Goal: Find specific page/section: Find specific page/section

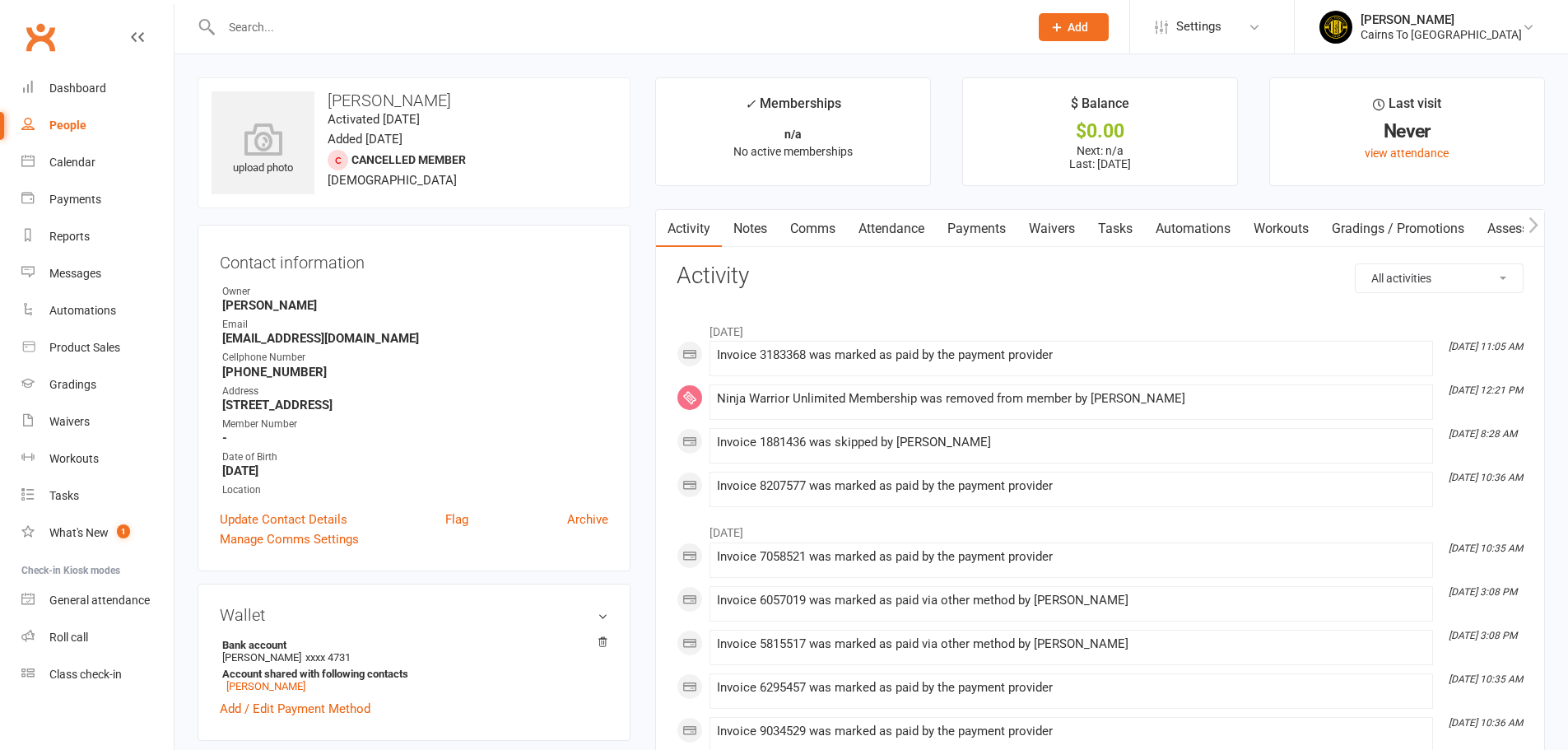
click at [50, 131] on link "People" at bounding box center [97, 125] width 152 height 37
select select "100"
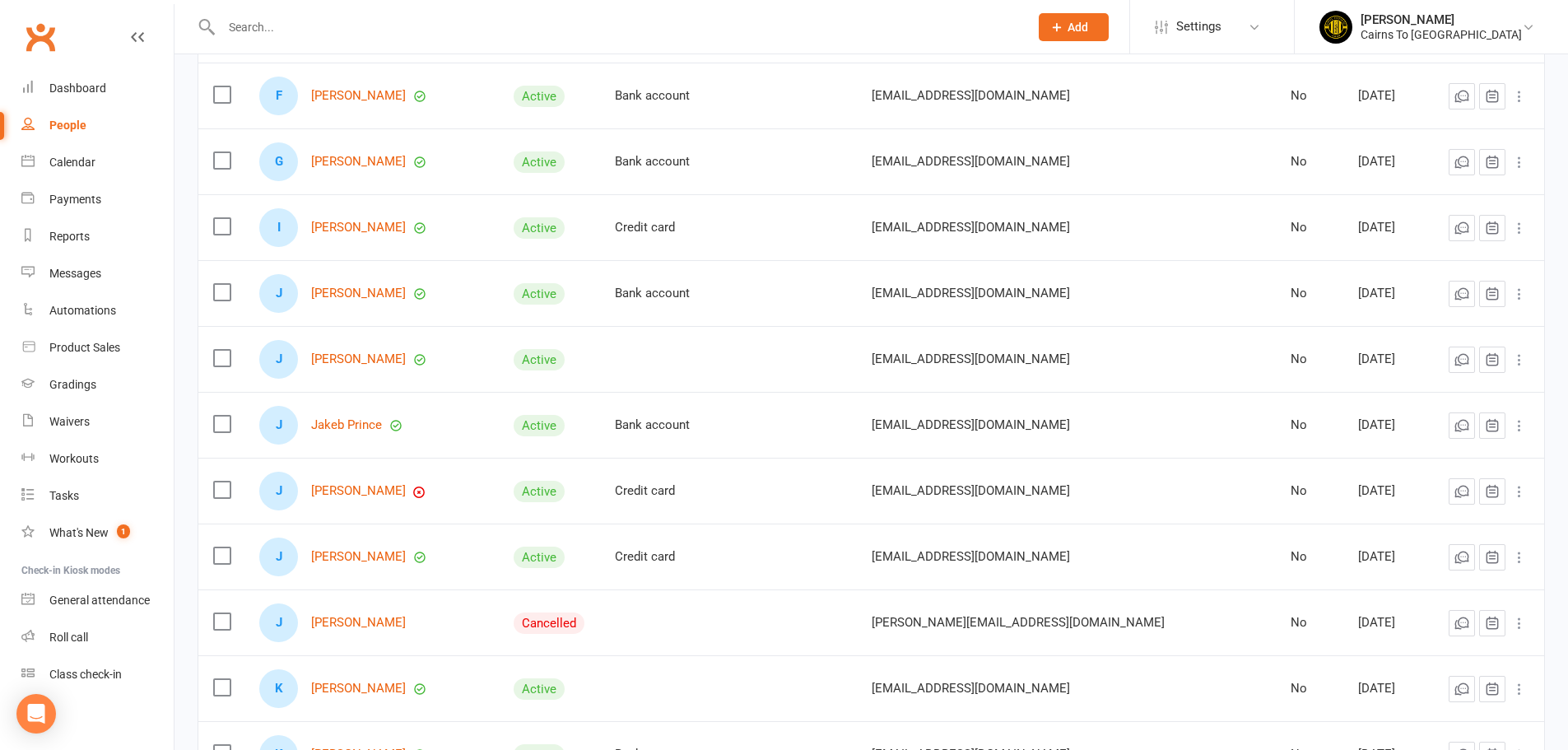
scroll to position [1482, 0]
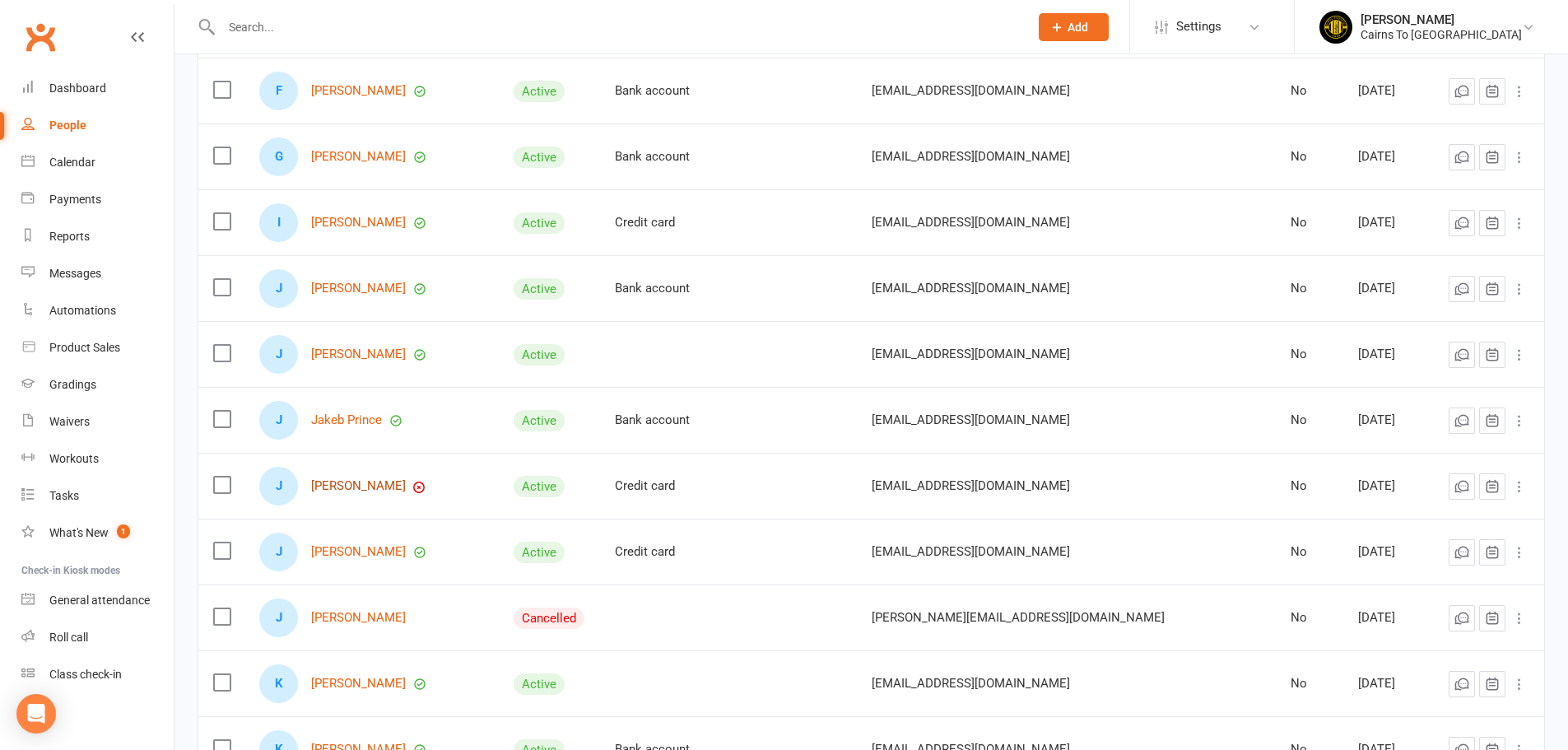
click at [368, 487] on link "[PERSON_NAME]" at bounding box center [358, 486] width 94 height 14
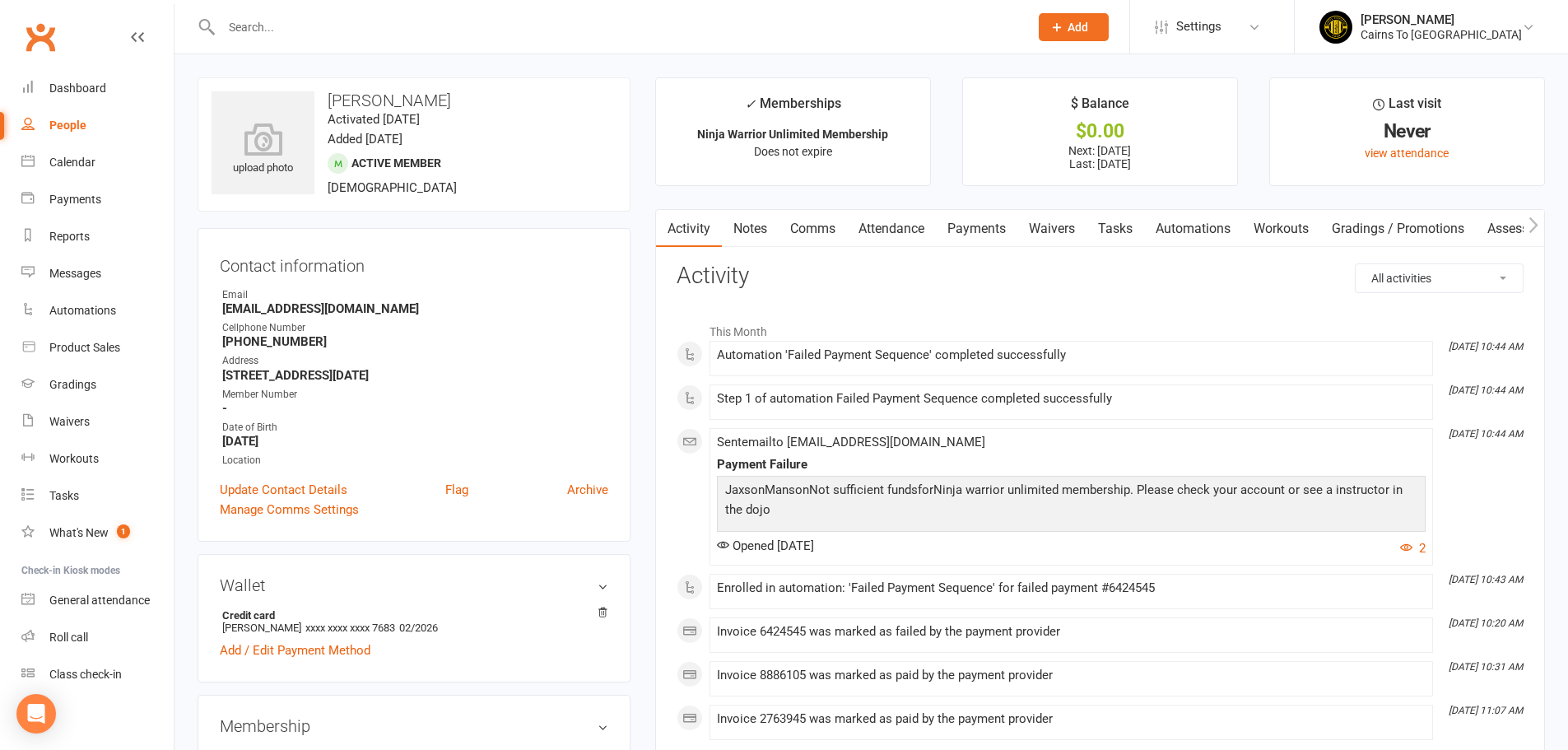
click at [969, 231] on link "Payments" at bounding box center [976, 229] width 82 height 38
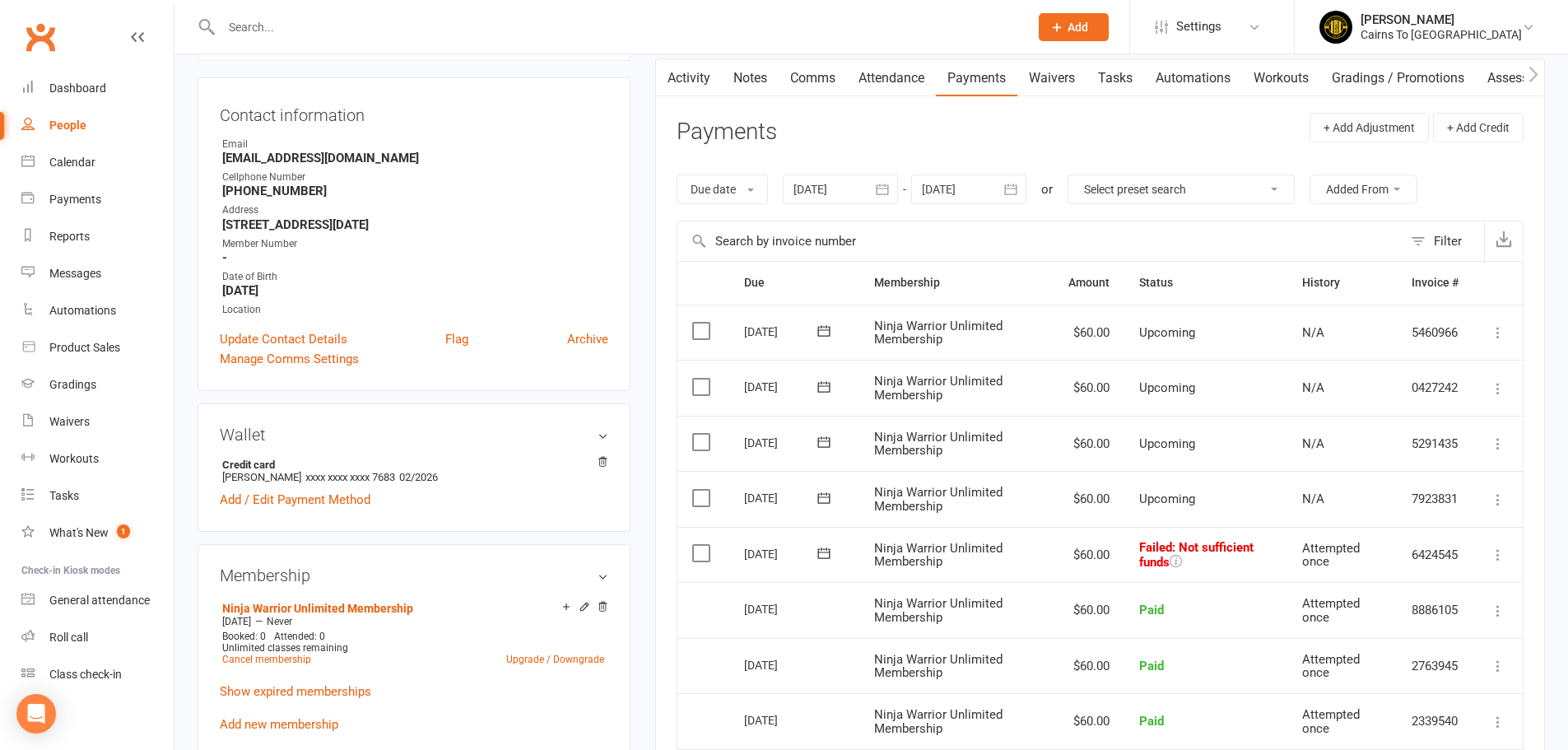
scroll to position [165, 0]
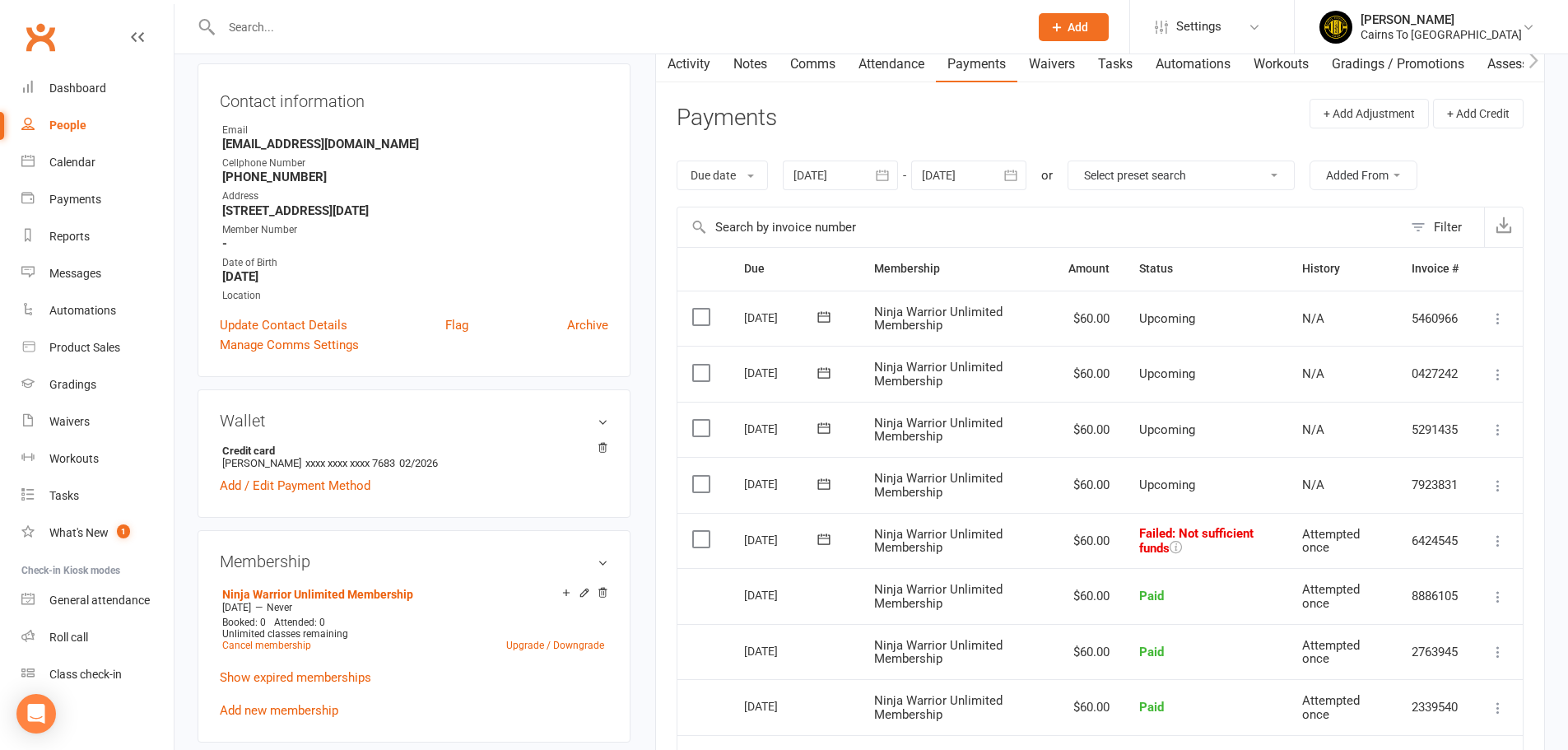
click at [829, 538] on icon at bounding box center [824, 539] width 16 height 16
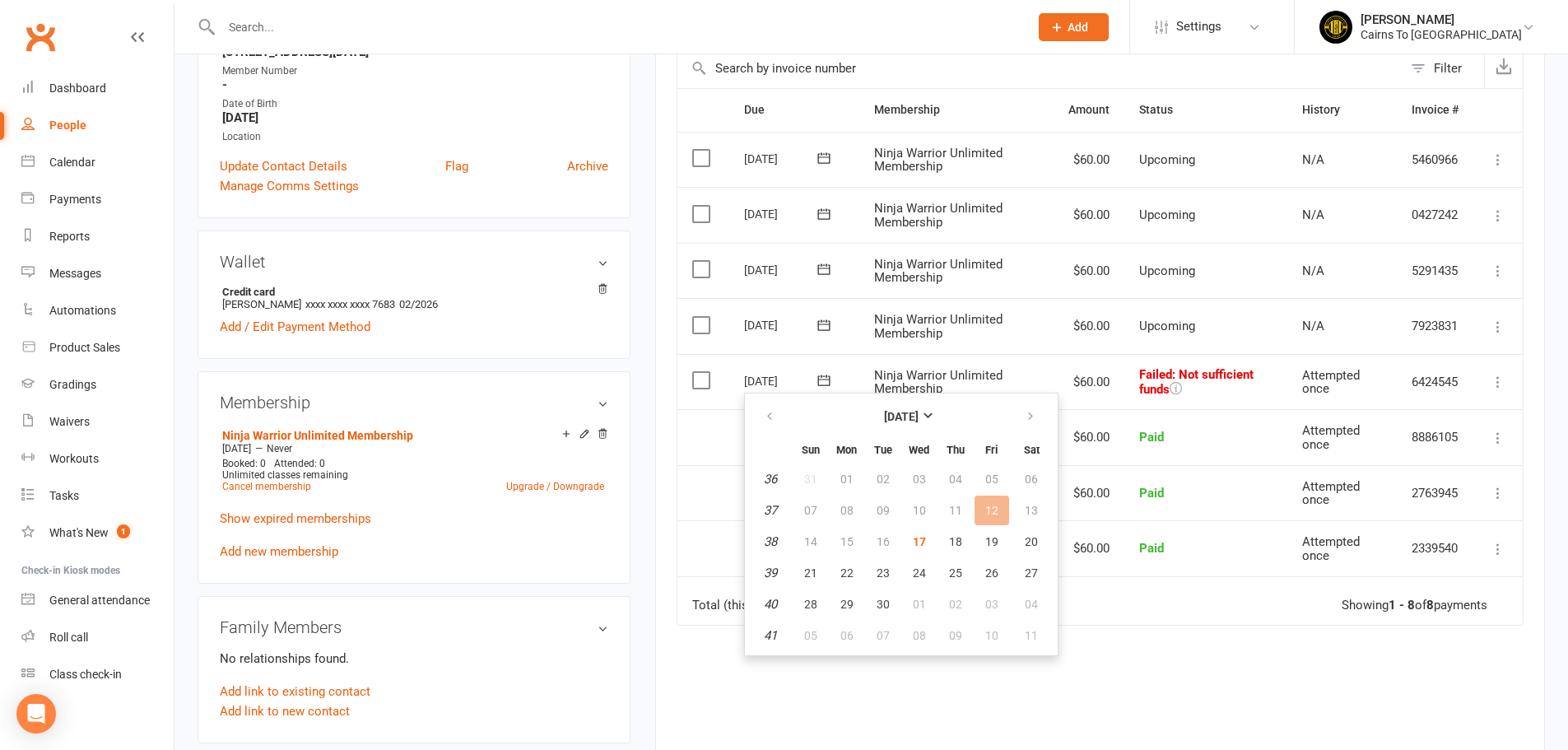
scroll to position [329, 0]
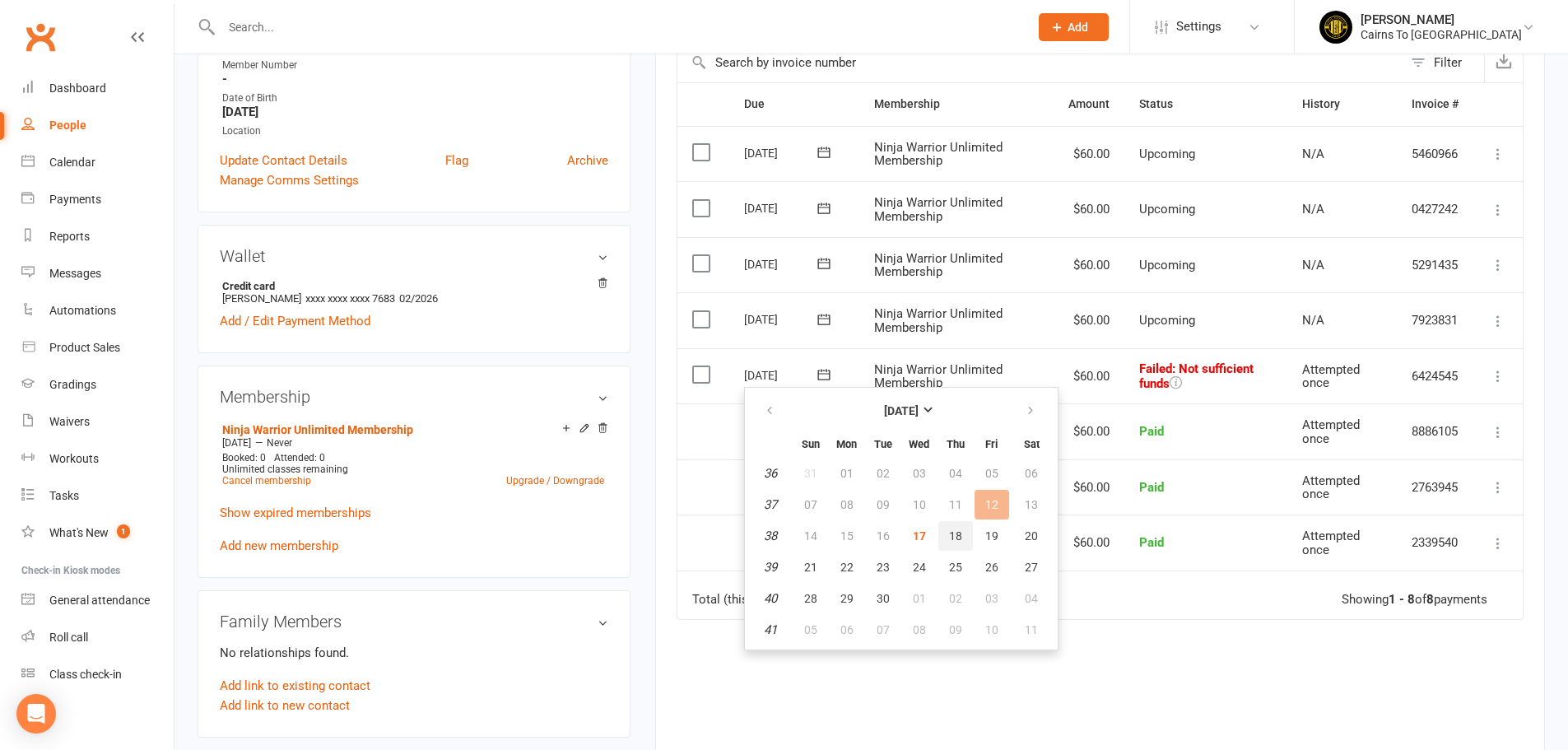
click at [952, 536] on span "18" at bounding box center [955, 535] width 13 height 13
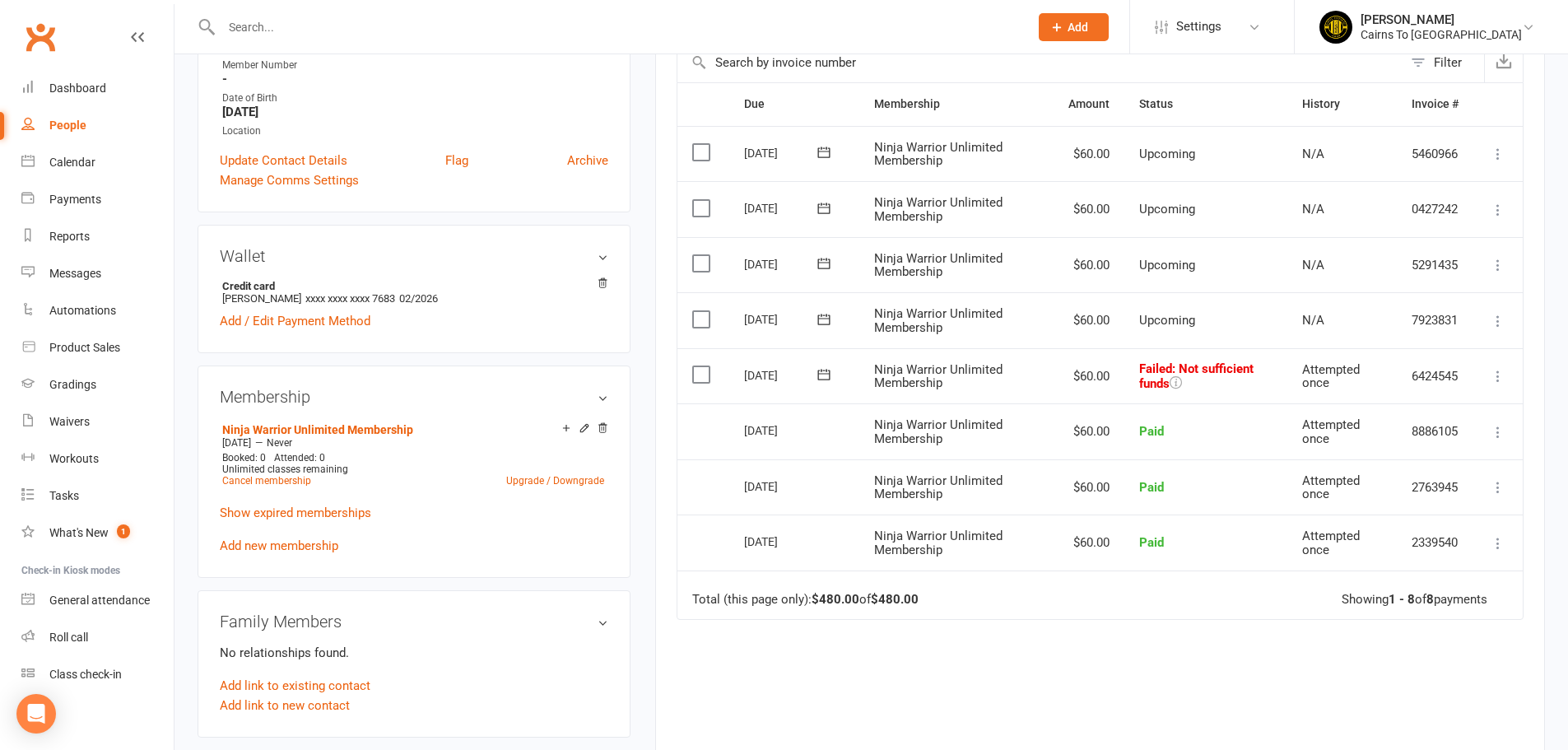
click at [825, 381] on icon at bounding box center [824, 374] width 16 height 16
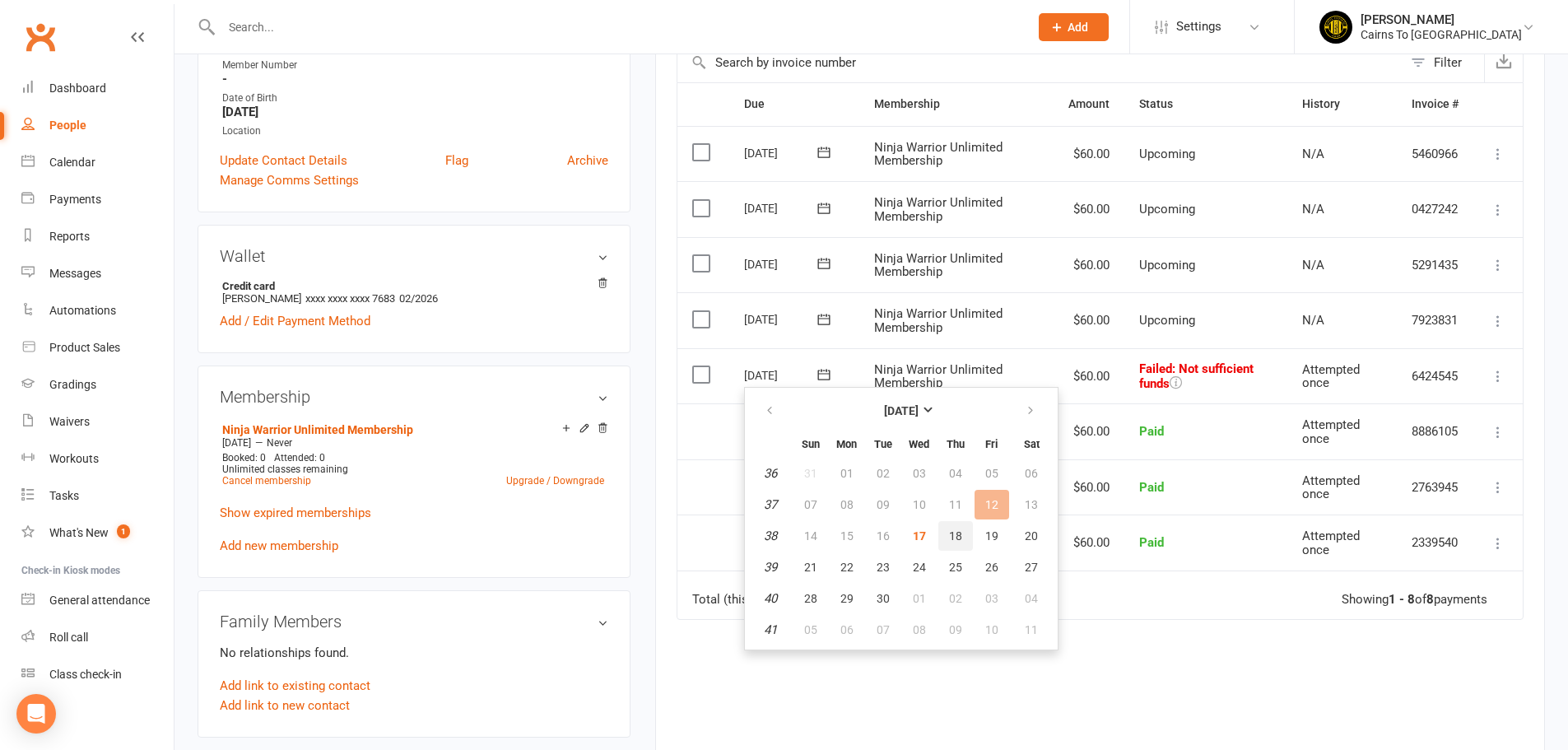
click at [953, 538] on span "18" at bounding box center [955, 535] width 13 height 13
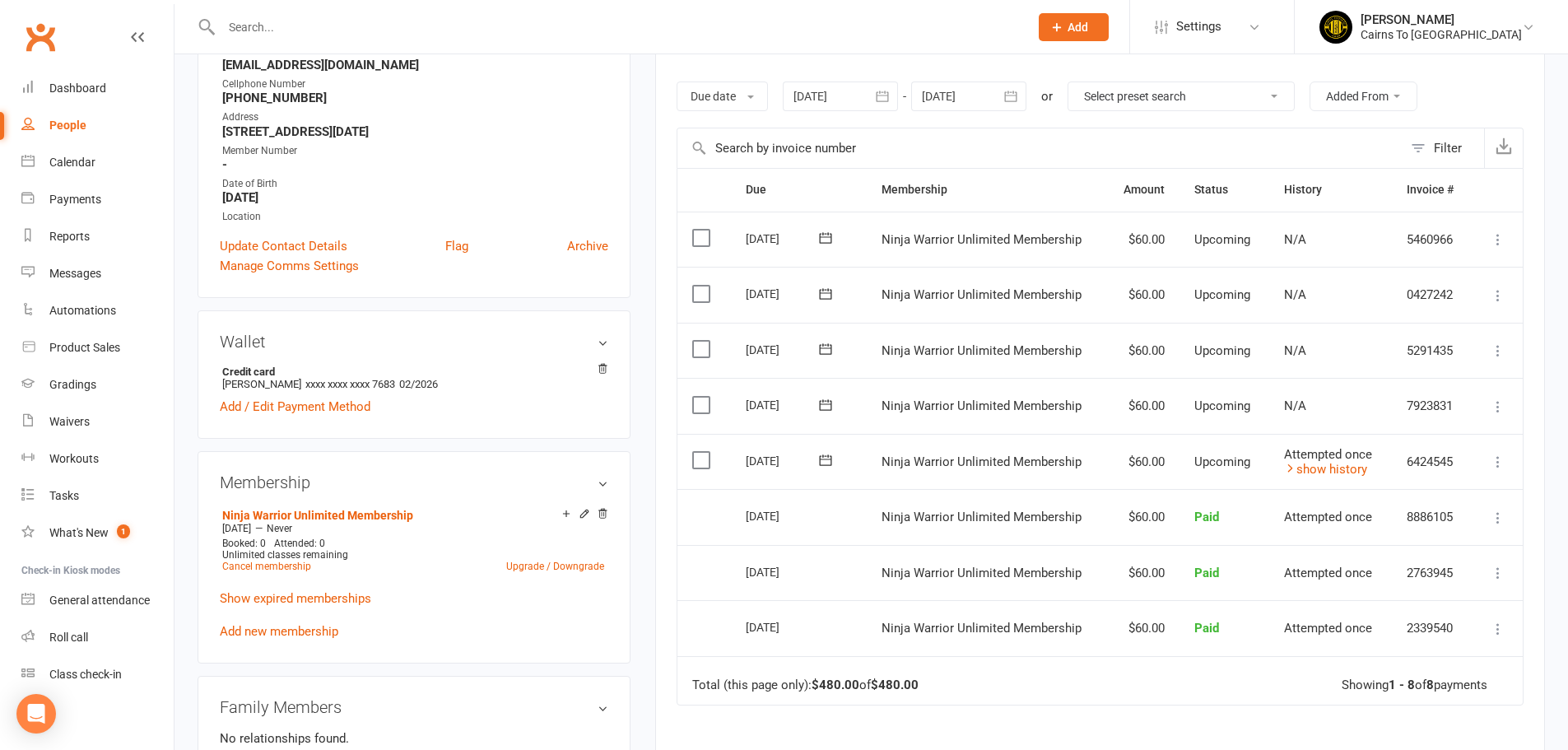
scroll to position [247, 0]
